Goal: Information Seeking & Learning: Learn about a topic

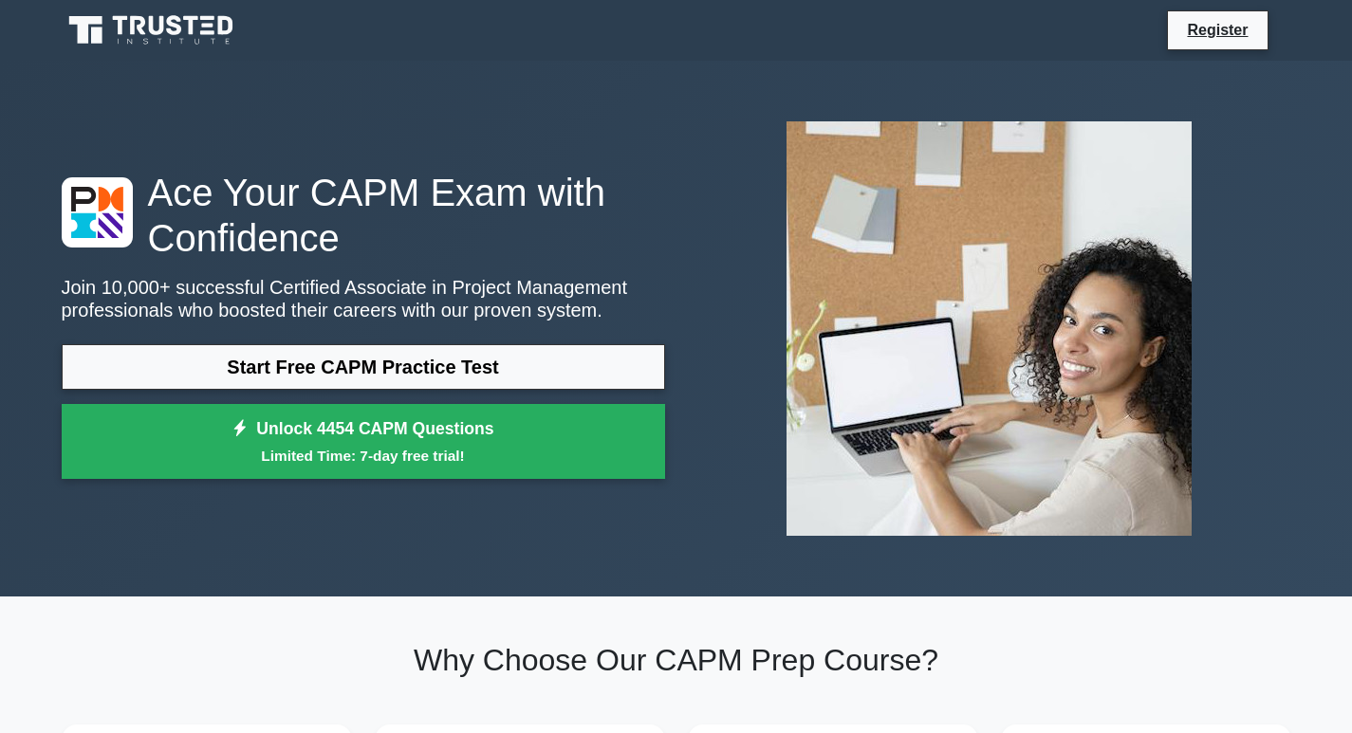
click at [528, 369] on link "Start Free CAPM Practice Test" at bounding box center [363, 367] width 603 height 46
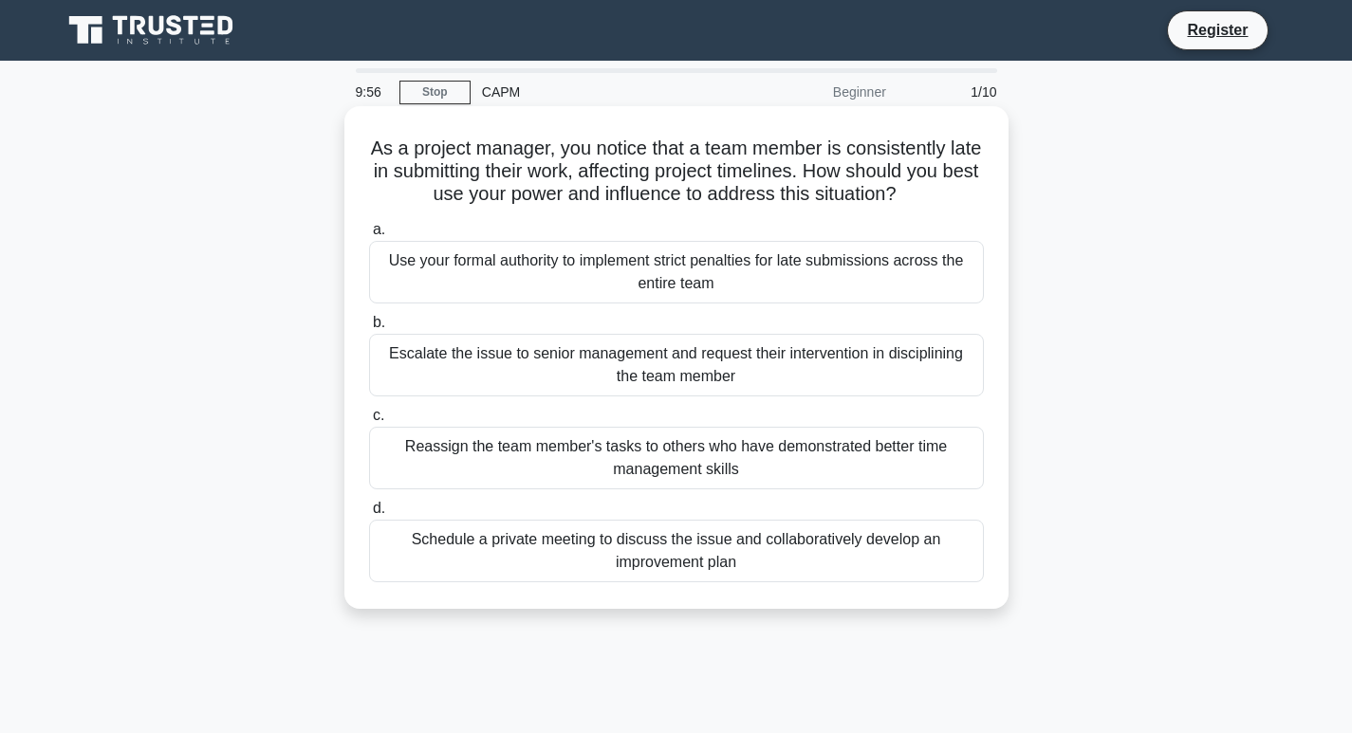
click at [661, 290] on div "Use your formal authority to implement strict penalties for late submissions ac…" at bounding box center [676, 272] width 615 height 63
click at [369, 236] on input "a. Use your formal authority to implement strict penalties for late submissions…" at bounding box center [369, 230] width 0 height 12
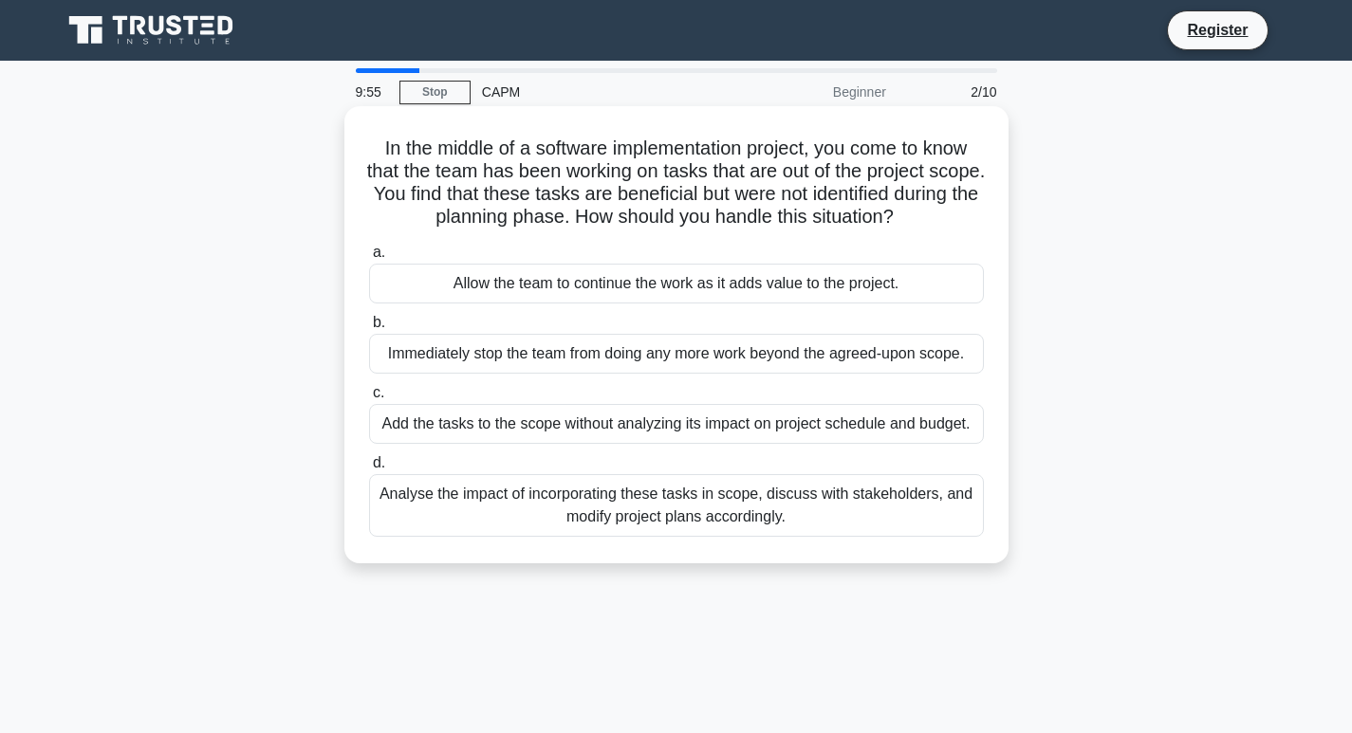
click at [643, 351] on div "Immediately stop the team from doing any more work beyond the agreed-upon scope." at bounding box center [676, 354] width 615 height 40
click at [369, 329] on input "b. Immediately stop the team from doing any more work beyond the agreed-upon sc…" at bounding box center [369, 323] width 0 height 12
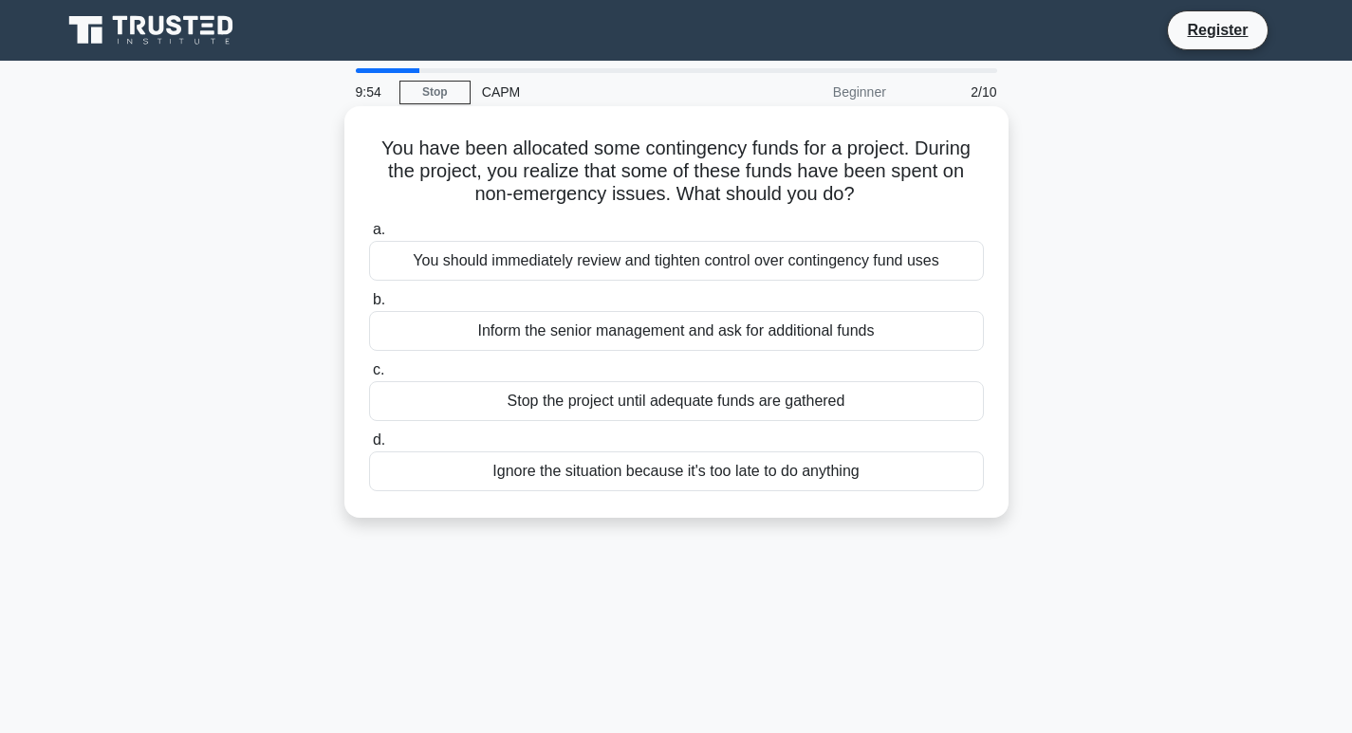
drag, startPoint x: 627, startPoint y: 402, endPoint x: 625, endPoint y: 412, distance: 9.7
click at [627, 404] on div "Stop the project until adequate funds are gathered" at bounding box center [676, 401] width 615 height 40
click at [369, 377] on input "c. Stop the project until adequate funds are gathered" at bounding box center [369, 370] width 0 height 12
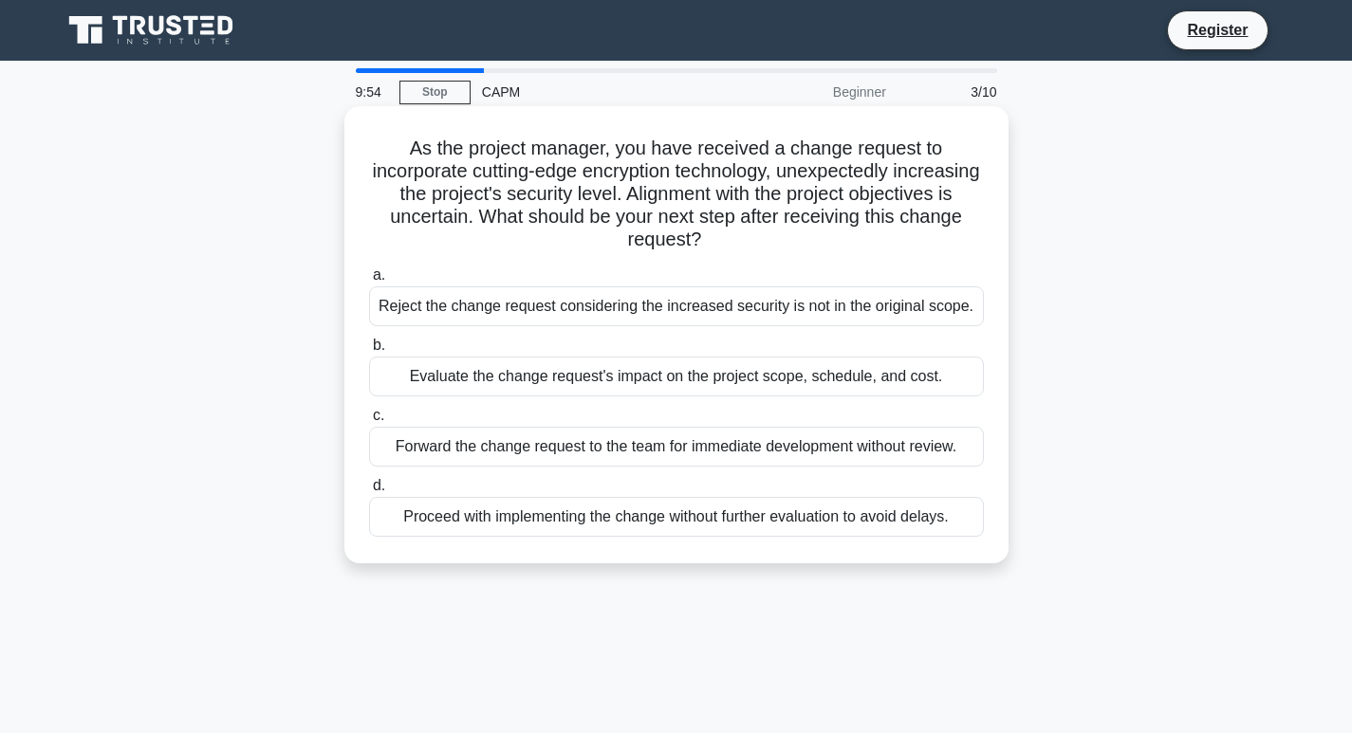
click at [641, 459] on div "Forward the change request to the team for immediate development without review." at bounding box center [676, 447] width 615 height 40
click at [369, 422] on input "c. Forward the change request to the team for immediate development without rev…" at bounding box center [369, 416] width 0 height 12
